Goal: Task Accomplishment & Management: Complete application form

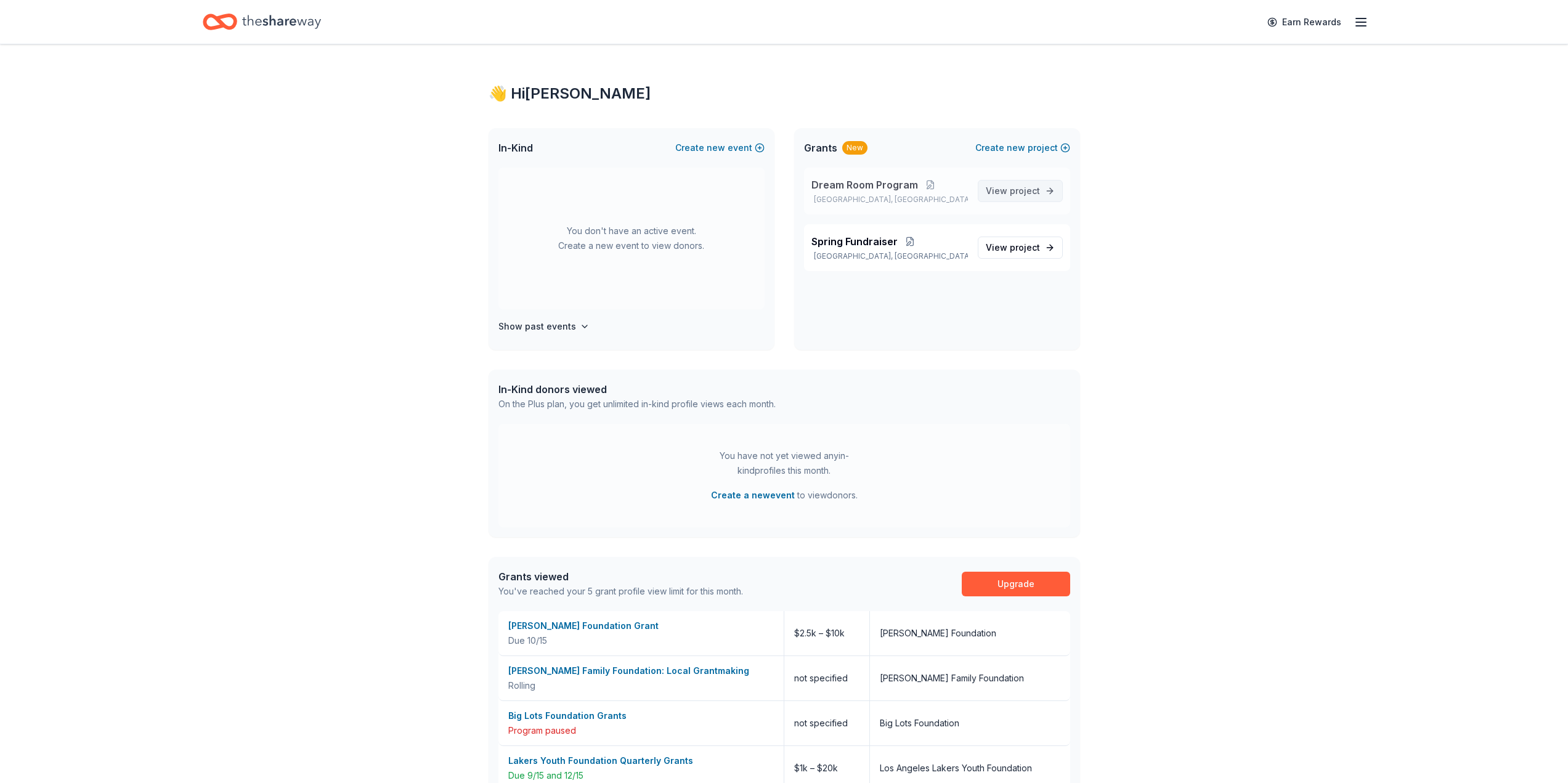
click at [1034, 196] on span "View project" at bounding box center [1013, 191] width 54 height 15
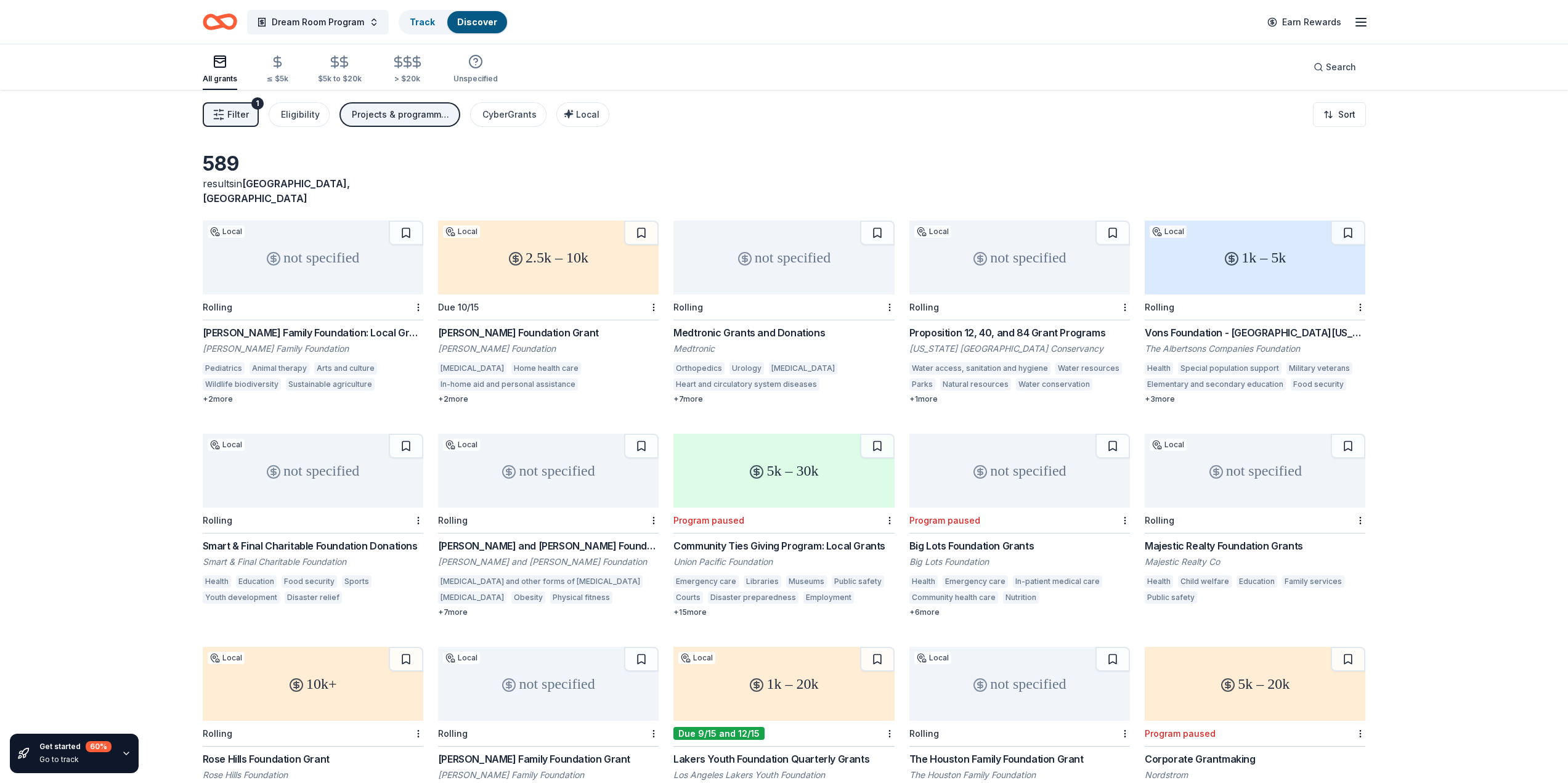
click at [333, 263] on div "not specified" at bounding box center [312, 257] width 220 height 74
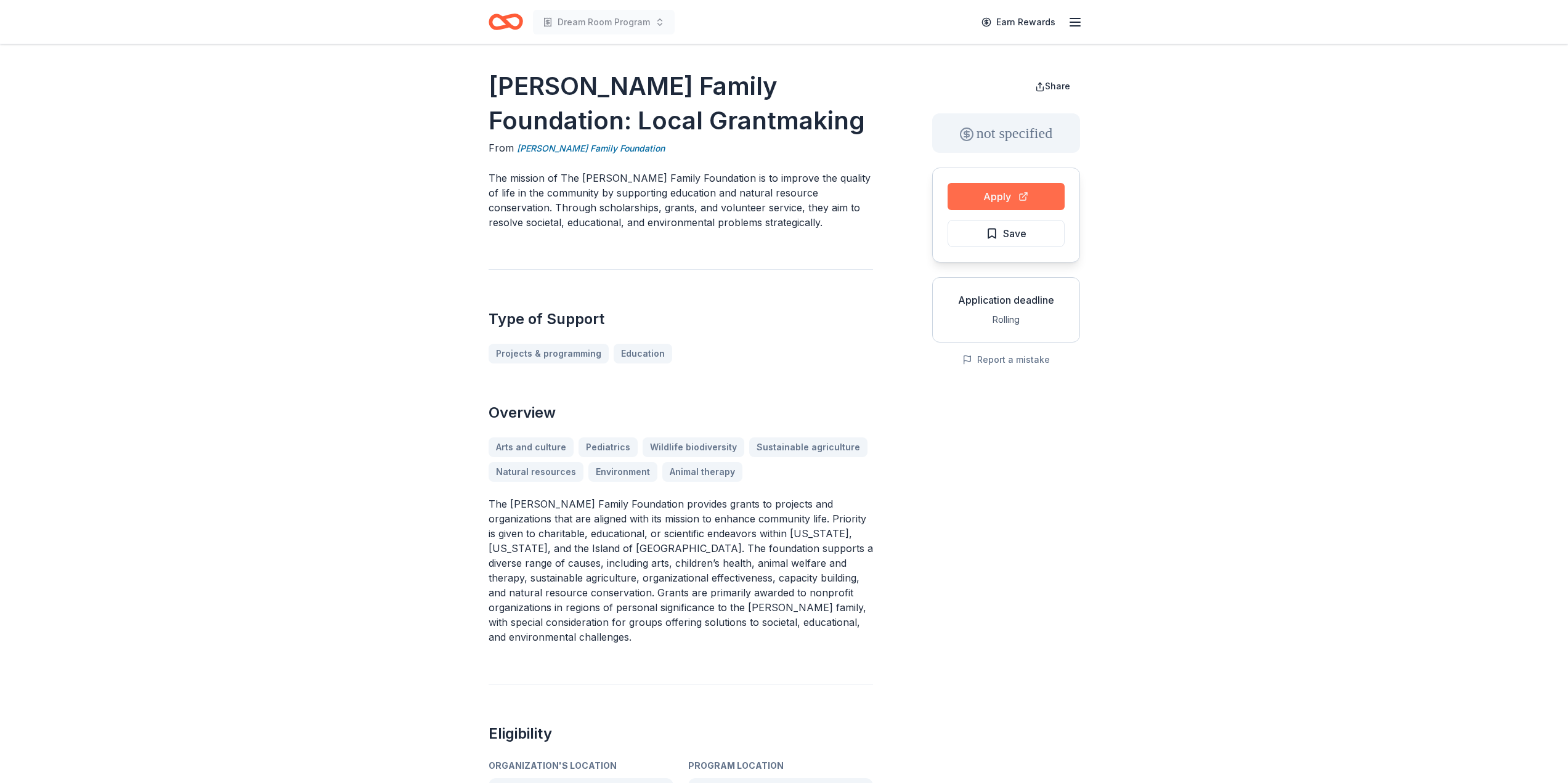
click at [998, 195] on button "Apply" at bounding box center [1006, 196] width 117 height 27
click at [978, 191] on button "Apply" at bounding box center [1006, 196] width 117 height 27
